Goal: Task Accomplishment & Management: Manage account settings

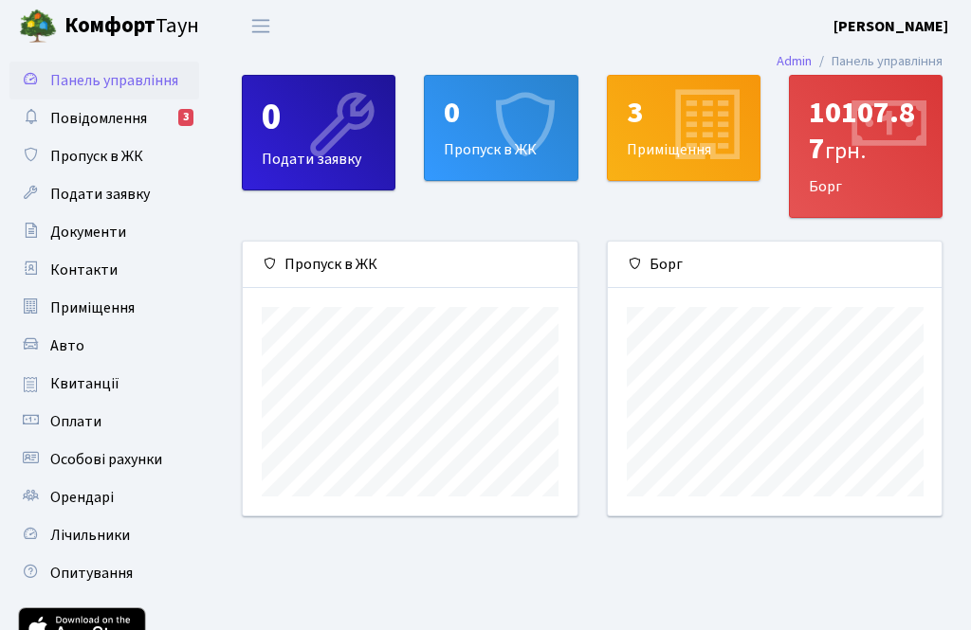
scroll to position [274, 334]
click at [89, 118] on span "Повідомлення" at bounding box center [98, 118] width 97 height 21
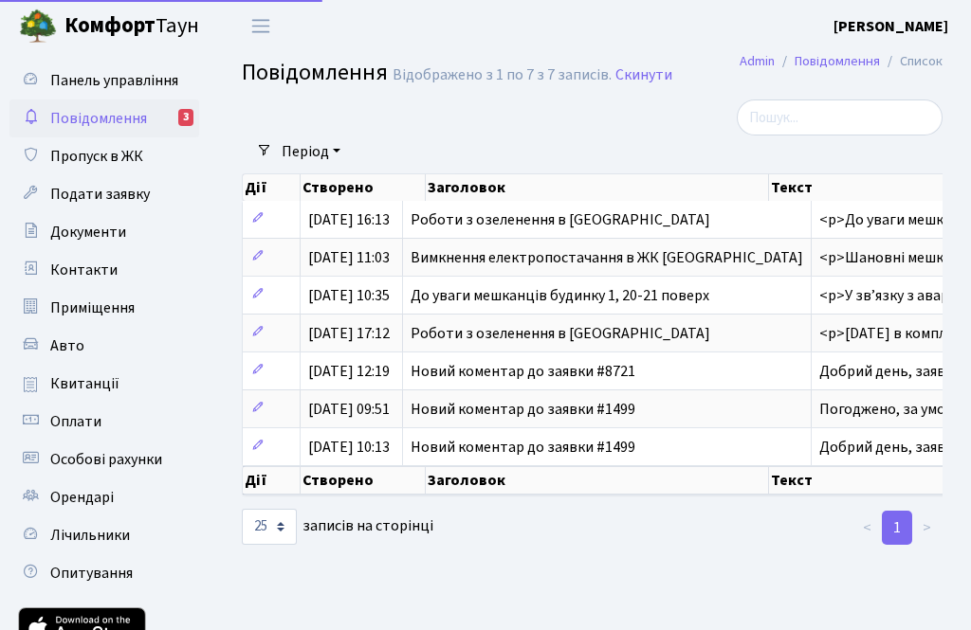
select select "25"
click at [144, 156] on link "Пропуск в ЖК" at bounding box center [104, 156] width 190 height 38
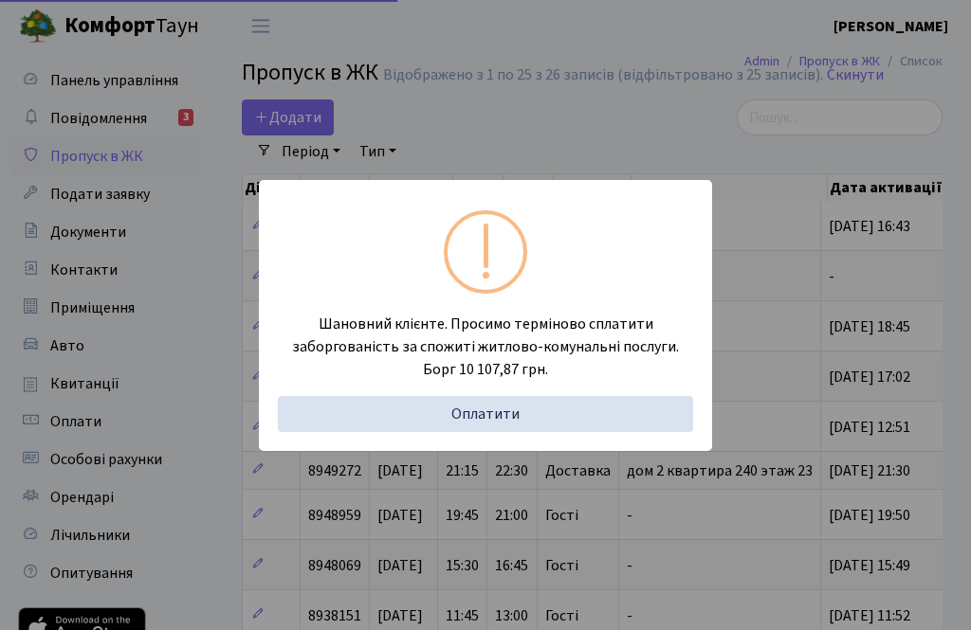
select select "25"
click at [555, 418] on link "Оплатити" at bounding box center [485, 414] width 415 height 36
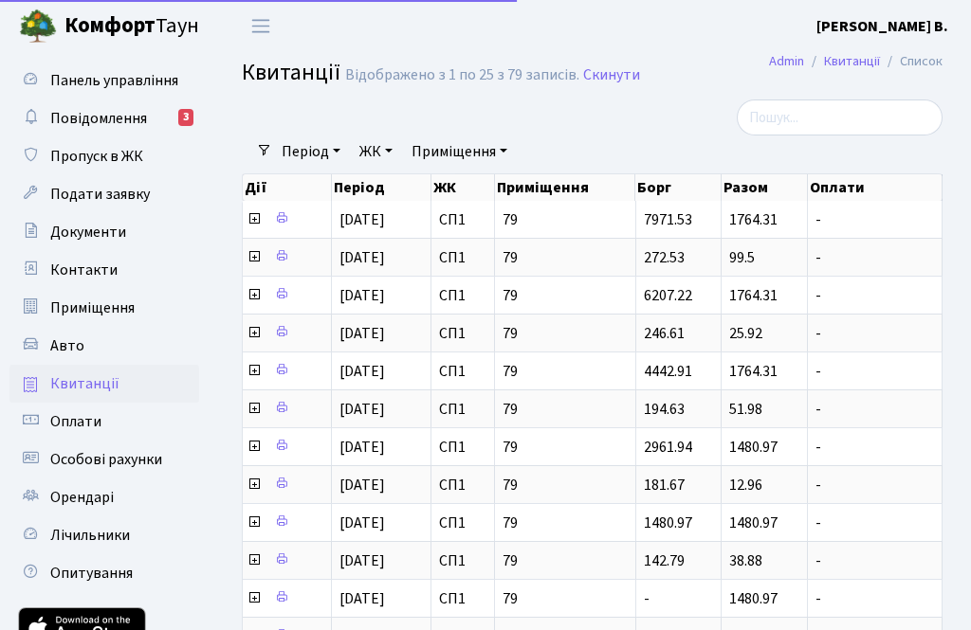
select select "25"
